Goal: Task Accomplishment & Management: Use online tool/utility

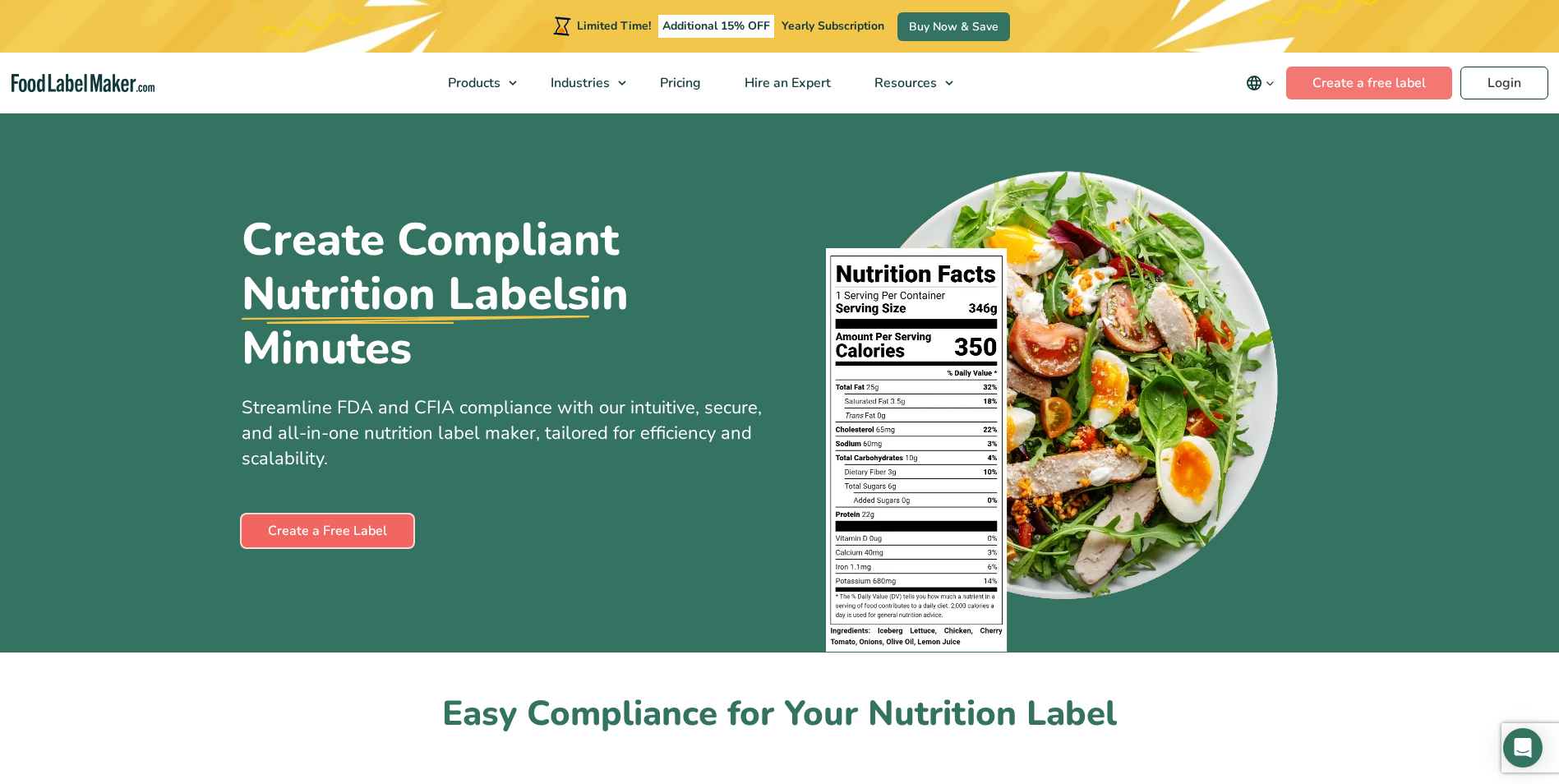
click at [332, 527] on link "Create a Free Label" at bounding box center [327, 530] width 172 height 32
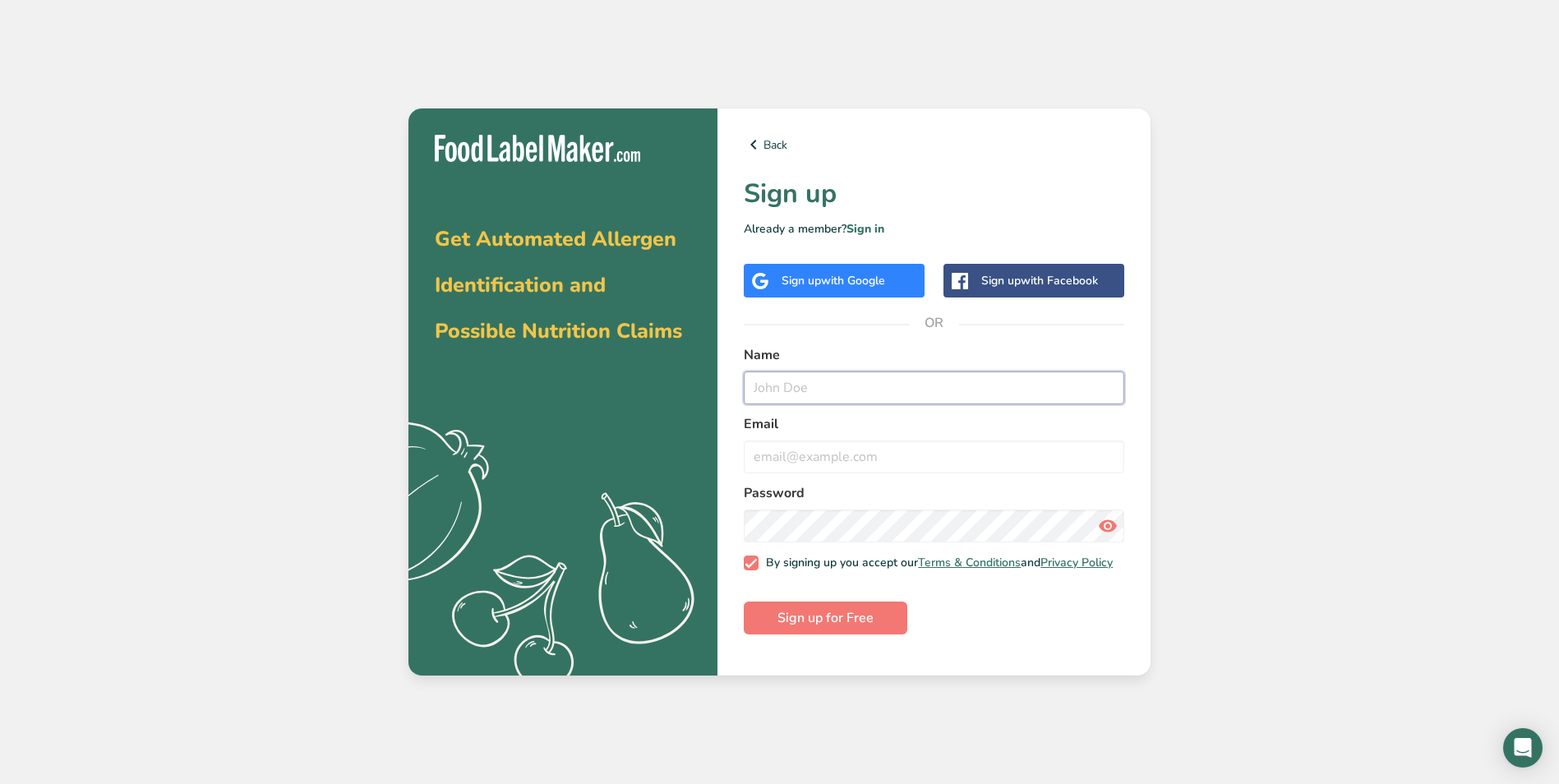
click at [773, 379] on input "text" at bounding box center [934, 387] width 381 height 32
type input "Vicki Neeley"
type input "vneeley@folklandfoods.com"
click at [812, 621] on span "Sign up for Free" at bounding box center [826, 617] width 97 height 19
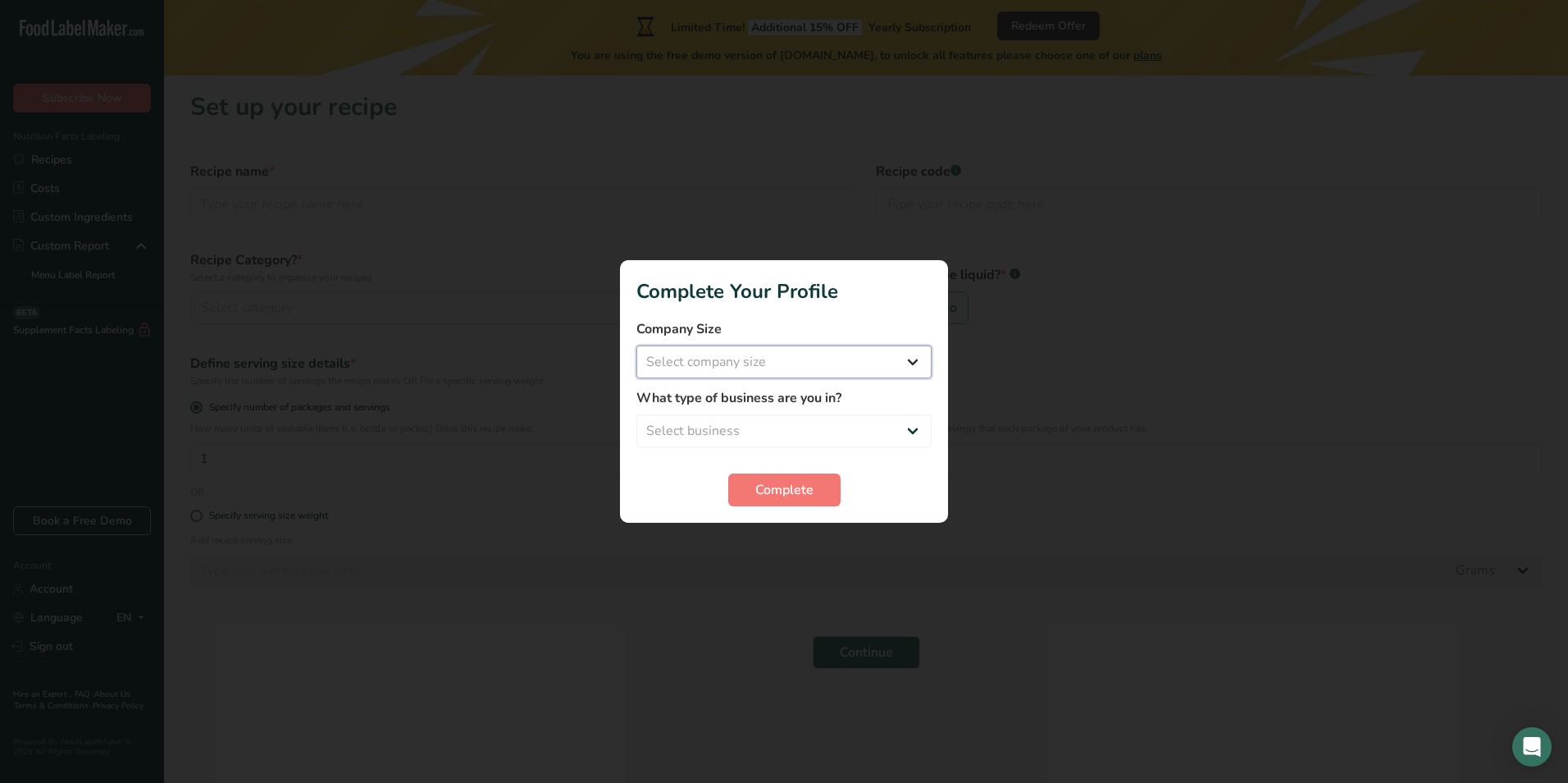
click at [715, 363] on select "Select company size Fewer than 10 Employees 10 to 50 Employees 51 to 500 Employ…" at bounding box center [784, 361] width 295 height 32
select select "1"
click at [636, 345] on select "Select company size Fewer than 10 Employees 10 to 50 Employees 51 to 500 Employ…" at bounding box center [784, 361] width 295 height 32
click at [730, 424] on select "Select business Packaged Food Manufacturer Restaurant & Cafe Bakery Meal Plans …" at bounding box center [784, 430] width 295 height 32
select select "1"
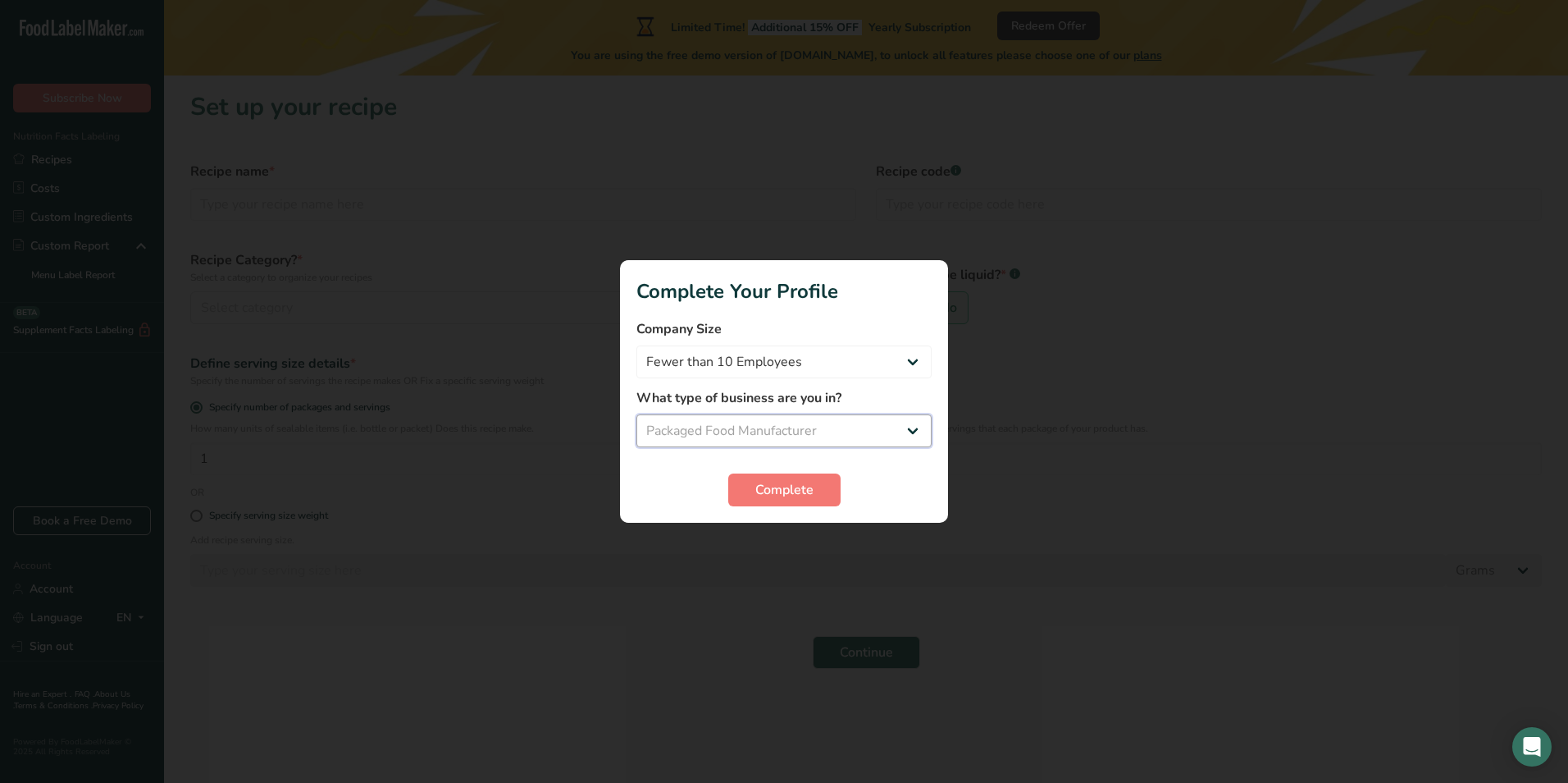
click at [636, 414] on select "Select business Packaged Food Manufacturer Restaurant & Cafe Bakery Meal Plans …" at bounding box center [784, 430] width 295 height 32
click at [784, 489] on span "Complete" at bounding box center [784, 490] width 58 height 19
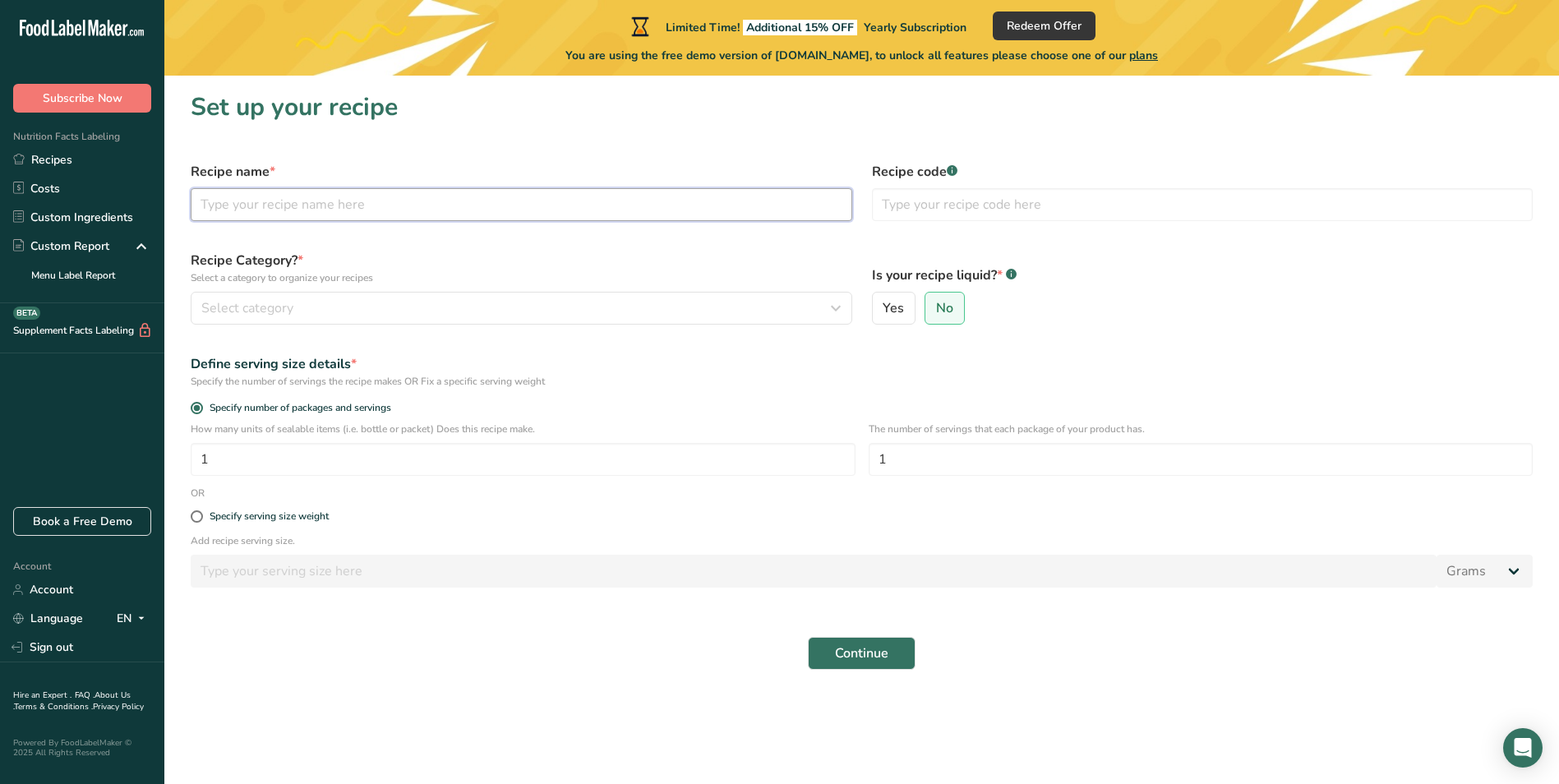
click at [356, 203] on input "text" at bounding box center [521, 203] width 662 height 32
type input "Sprouts Crinkle Cut"
click at [304, 304] on div "Select category" at bounding box center [516, 308] width 630 height 19
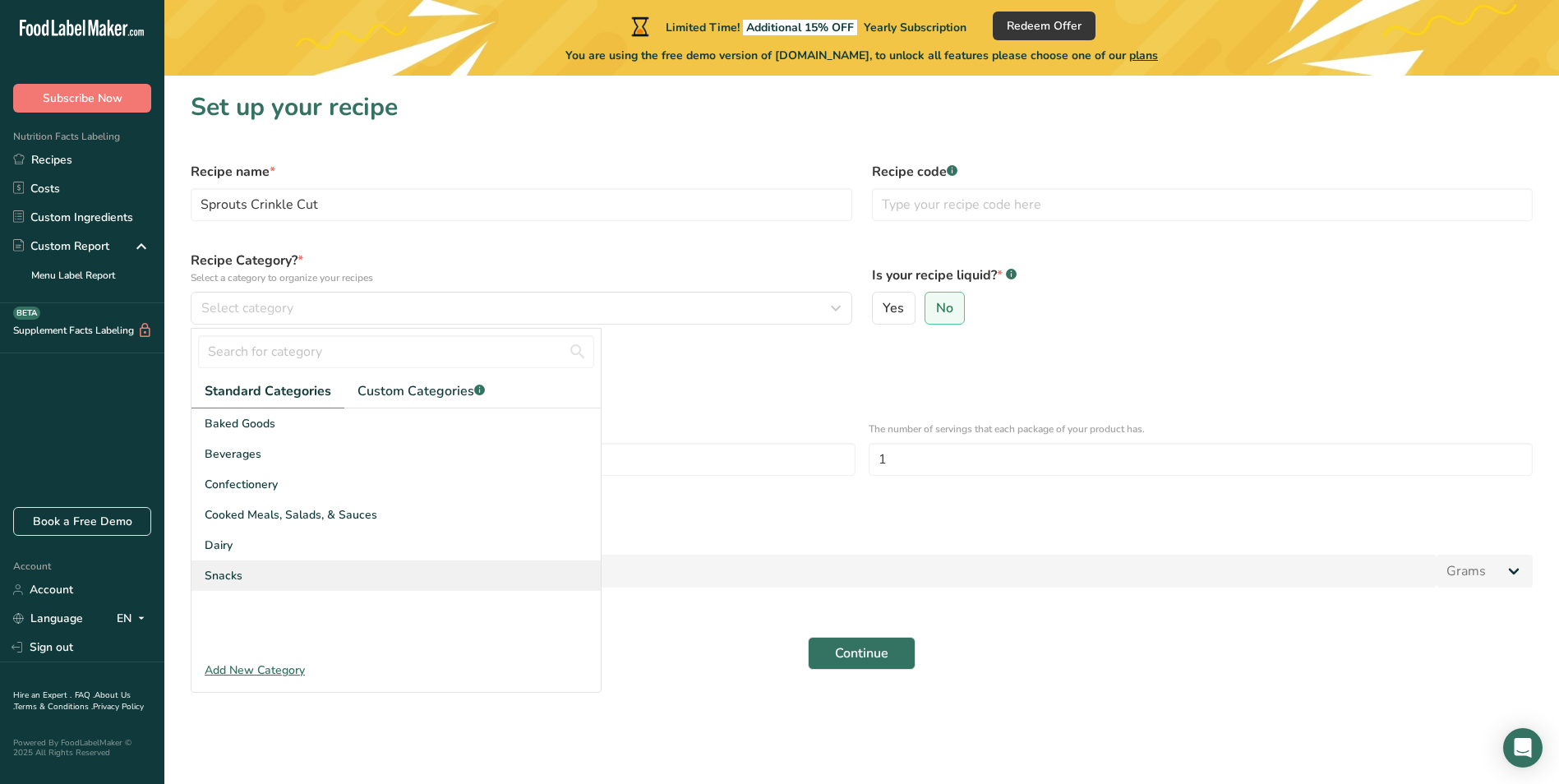
click at [260, 581] on div "Snacks" at bounding box center [396, 575] width 409 height 31
